Goal: Information Seeking & Learning: Learn about a topic

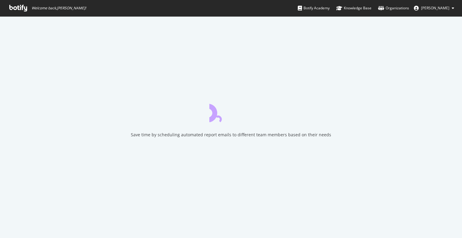
click at [17, 8] on icon at bounding box center [18, 8] width 18 height 7
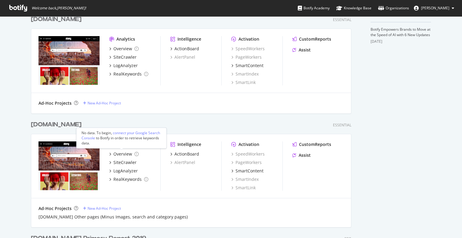
scroll to position [331, 0]
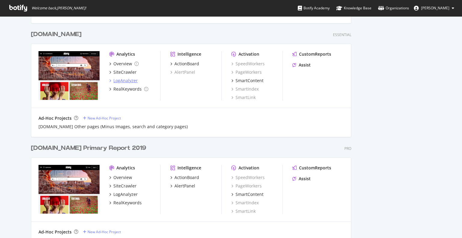
click at [121, 81] on div "LogAnalyzer" at bounding box center [125, 81] width 24 height 6
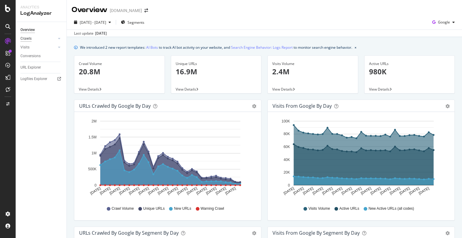
click at [27, 38] on div "Crawls" at bounding box center [25, 38] width 11 height 6
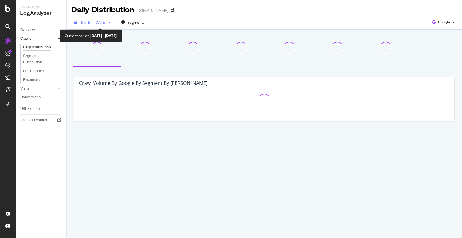
click at [106, 23] on span "[DATE] - [DATE]" at bounding box center [93, 22] width 26 height 5
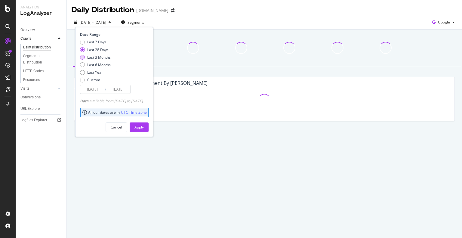
click at [96, 57] on div "Last 3 Months" at bounding box center [98, 57] width 23 height 5
type input "[DATE]"
click at [144, 126] on div "Apply" at bounding box center [138, 126] width 9 height 5
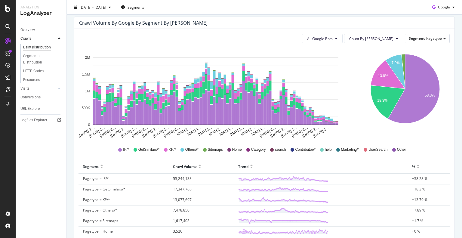
scroll to position [120, 0]
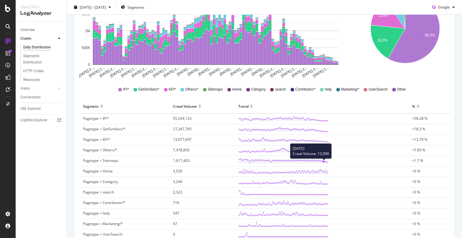
click at [322, 162] on polygon at bounding box center [283, 161] width 88 height 4
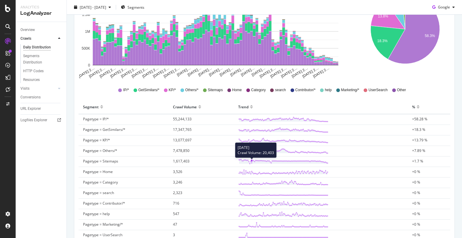
scroll to position [0, 0]
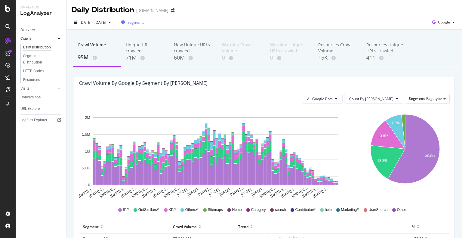
click at [144, 20] on span "Segments" at bounding box center [135, 22] width 17 height 5
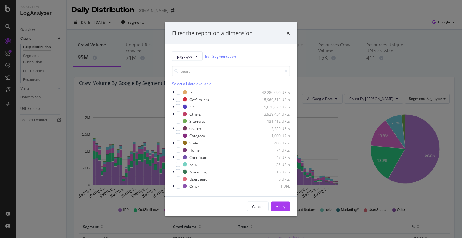
click at [158, 32] on div "Filter the report on a dimension pagetype Edit Segmentation Select all data ava…" at bounding box center [231, 119] width 462 height 238
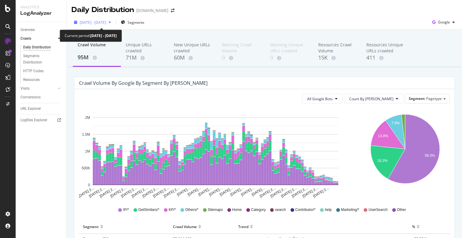
click at [106, 23] on span "[DATE] - [DATE]" at bounding box center [93, 22] width 26 height 5
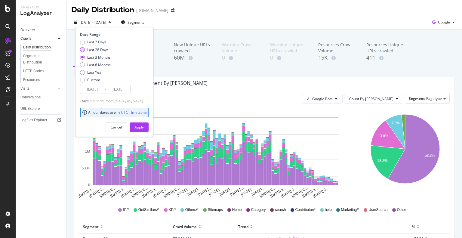
click at [94, 50] on div "Last 28 Days" at bounding box center [97, 49] width 21 height 5
type input "[DATE]"
click at [144, 127] on div "Apply" at bounding box center [138, 126] width 9 height 5
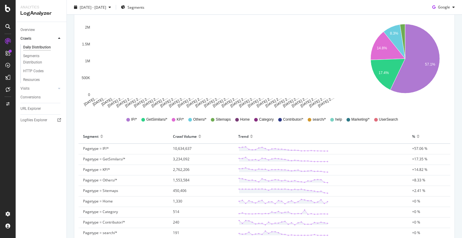
scroll to position [170, 0]
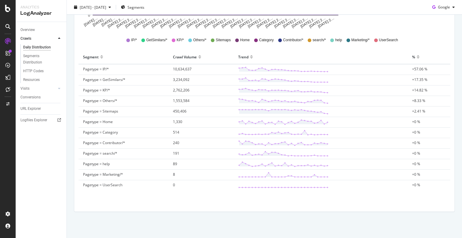
click at [67, 74] on div "Crawl Volume 19M Unique URLs crawled 15M New Unique URLs crawled 12M Warning Cr…" at bounding box center [264, 49] width 395 height 379
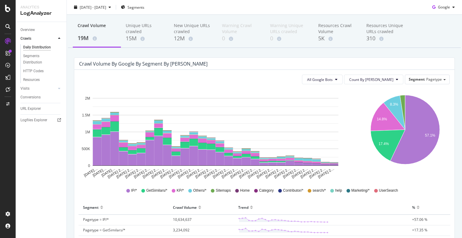
scroll to position [140, 0]
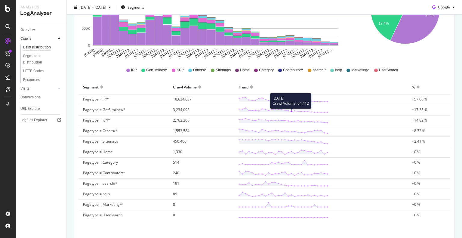
click at [290, 112] on g at bounding box center [283, 109] width 90 height 5
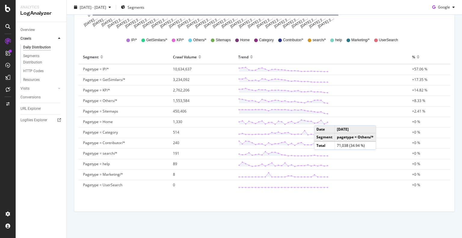
scroll to position [0, 0]
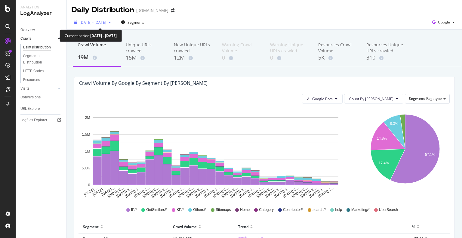
click at [101, 26] on div "[DATE] - [DATE]" at bounding box center [93, 22] width 42 height 9
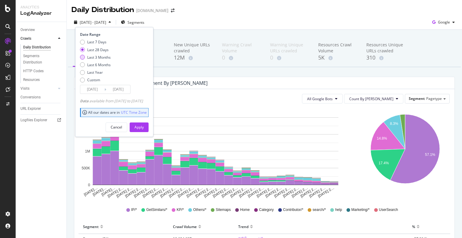
click at [90, 58] on div "Last 3 Months" at bounding box center [98, 57] width 23 height 5
type input "[DATE]"
click at [144, 125] on div "Apply" at bounding box center [138, 126] width 9 height 5
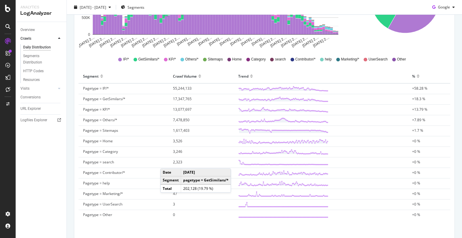
scroll to position [180, 0]
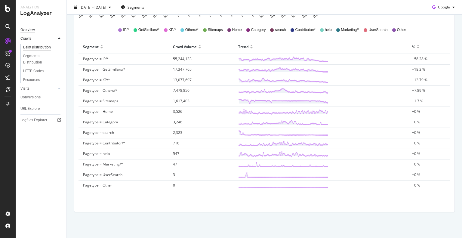
click at [29, 31] on div "Overview" at bounding box center [27, 30] width 14 height 6
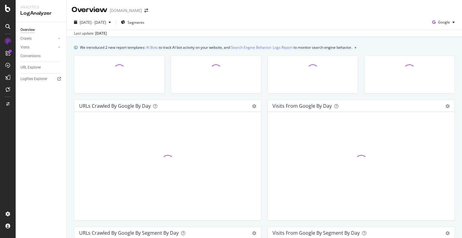
click at [199, 25] on div "[DATE] - [DATE] Segments Google" at bounding box center [264, 23] width 395 height 12
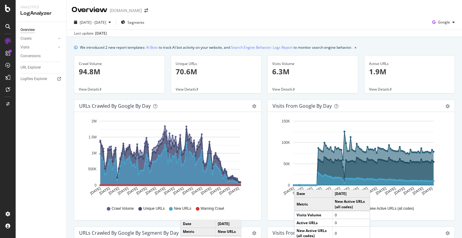
scroll to position [60, 0]
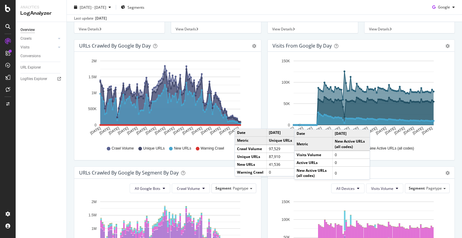
click at [241, 122] on circle "A chart." at bounding box center [240, 122] width 2 height 2
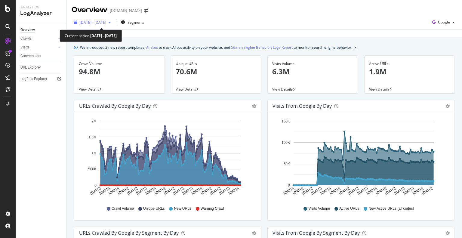
click at [106, 23] on span "[DATE] - [DATE]" at bounding box center [93, 22] width 26 height 5
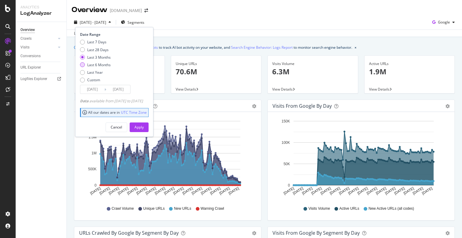
click at [92, 65] on div "Last 6 Months" at bounding box center [98, 64] width 23 height 5
type input "[DATE]"
click at [149, 127] on button "Apply" at bounding box center [139, 127] width 19 height 10
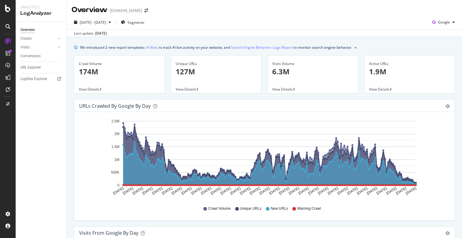
scroll to position [120, 0]
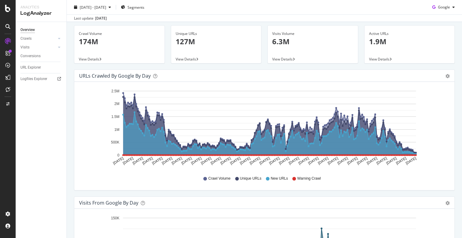
scroll to position [0, 0]
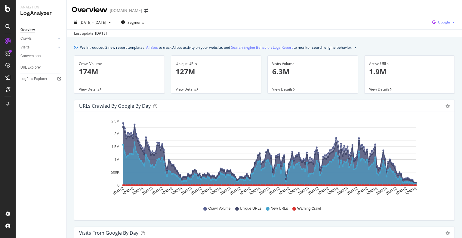
click at [438, 26] on div "Google" at bounding box center [443, 22] width 27 height 9
click at [25, 37] on div "Crawls" at bounding box center [25, 38] width 11 height 6
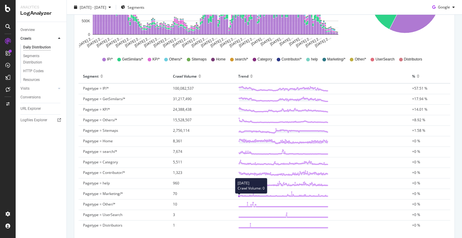
scroll to position [90, 0]
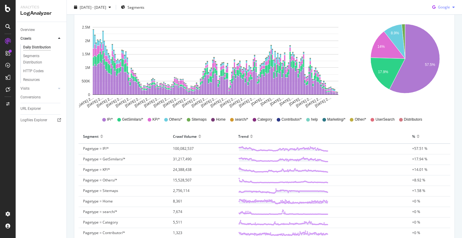
click at [439, 6] on span "Google" at bounding box center [444, 7] width 12 height 5
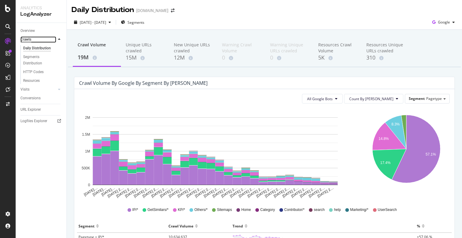
click at [25, 40] on div "Crawls" at bounding box center [25, 39] width 11 height 6
click at [26, 38] on div "Crawls" at bounding box center [25, 39] width 11 height 6
click at [31, 32] on div "Overview" at bounding box center [27, 31] width 14 height 6
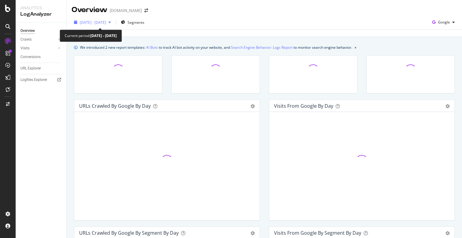
click at [100, 25] on div "[DATE] - [DATE]" at bounding box center [93, 22] width 42 height 9
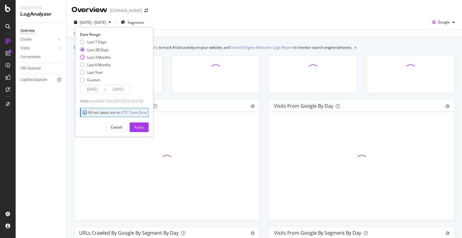
click at [90, 58] on div "Last 3 Months" at bounding box center [98, 57] width 23 height 5
click at [90, 65] on div "Last 6 Months" at bounding box center [98, 64] width 23 height 5
type input "[DATE]"
click at [144, 127] on div "Apply" at bounding box center [138, 126] width 9 height 5
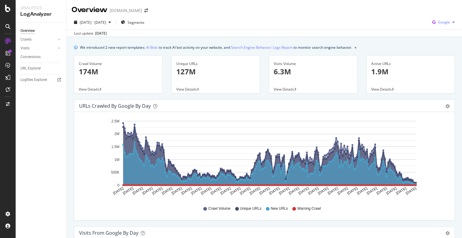
click at [438, 22] on span "Google" at bounding box center [444, 22] width 12 height 5
click at [438, 21] on span "Google" at bounding box center [444, 22] width 12 height 5
click at [402, 21] on span "OpenAI" at bounding box center [409, 22] width 22 height 5
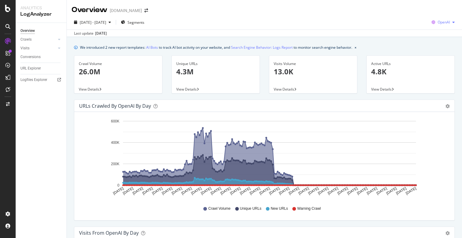
click at [441, 23] on span "OpenAI" at bounding box center [443, 22] width 12 height 5
click at [405, 33] on span "Other AI Bots" at bounding box center [408, 33] width 22 height 5
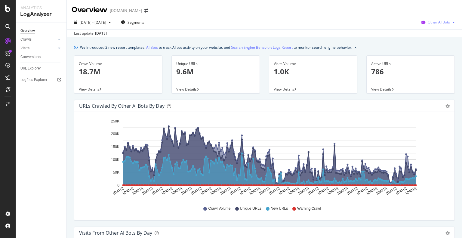
click at [428, 22] on span "Other AI Bots" at bounding box center [439, 22] width 22 height 5
click at [433, 35] on span "Google" at bounding box center [439, 34] width 23 height 5
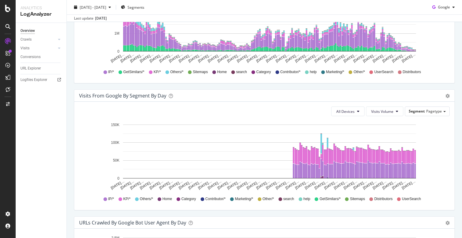
scroll to position [481, 0]
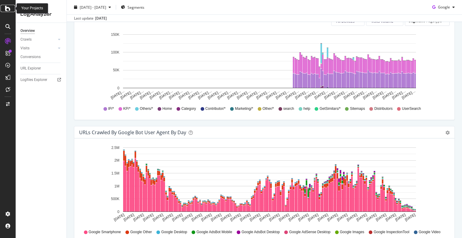
click at [5, 9] on icon at bounding box center [7, 8] width 5 height 7
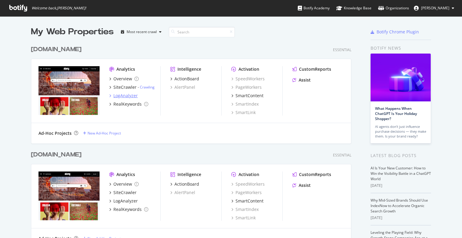
click at [120, 97] on div "LogAnalyzer" at bounding box center [125, 96] width 24 height 6
click at [116, 96] on div "LogAnalyzer" at bounding box center [125, 96] width 24 height 6
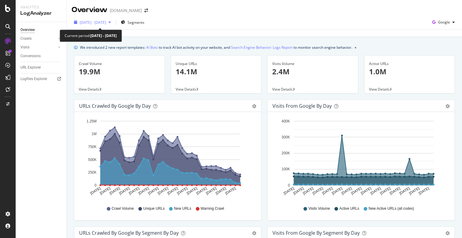
click at [106, 22] on span "[DATE] - [DATE]" at bounding box center [93, 22] width 26 height 5
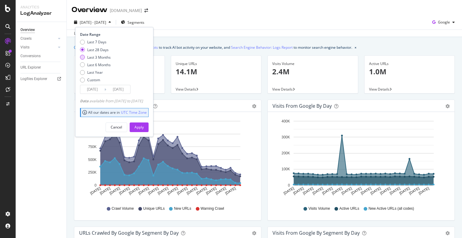
click at [86, 57] on div "Last 3 Months" at bounding box center [95, 57] width 31 height 5
type input "[DATE]"
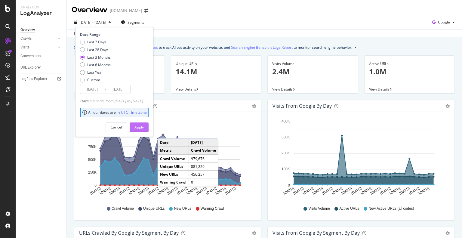
click at [144, 126] on div "Apply" at bounding box center [138, 126] width 9 height 5
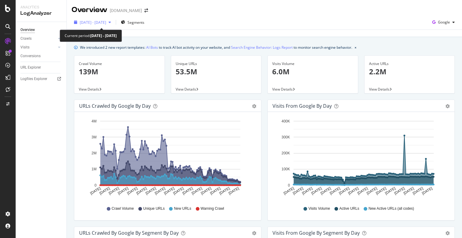
click at [99, 23] on span "[DATE] - [DATE]" at bounding box center [93, 22] width 26 height 5
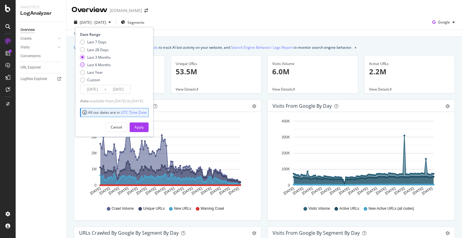
click at [94, 66] on div "Last 6 Months" at bounding box center [98, 64] width 23 height 5
type input "[DATE]"
click at [144, 128] on div "Apply" at bounding box center [138, 126] width 9 height 5
